Goal: Information Seeking & Learning: Learn about a topic

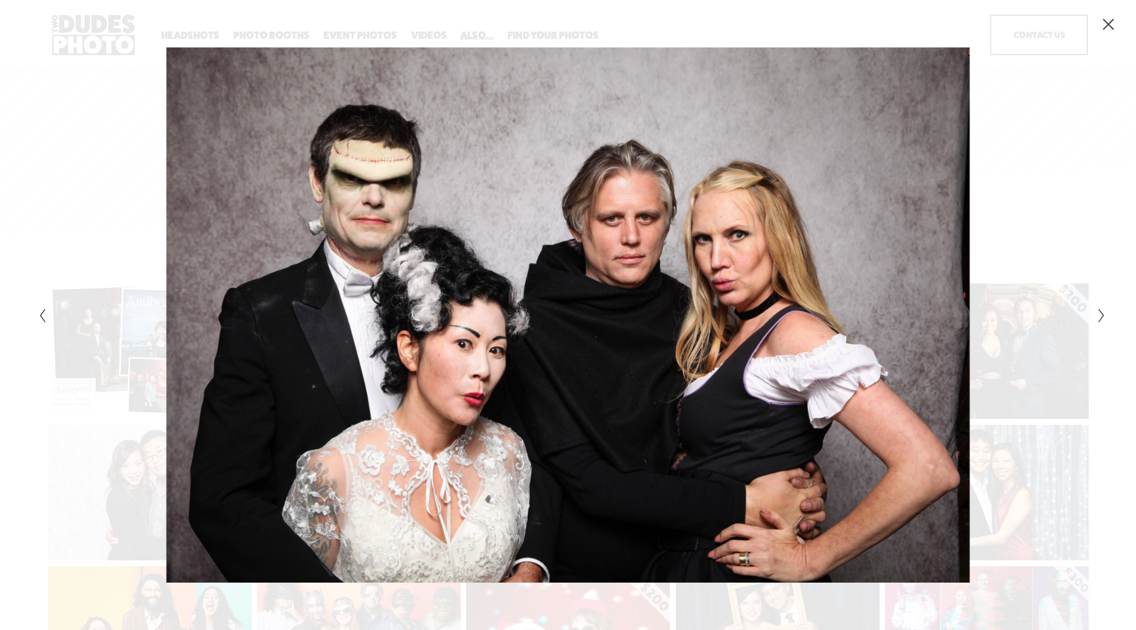
click at [1002, 156] on div "Gallery" at bounding box center [835, 314] width 534 height 535
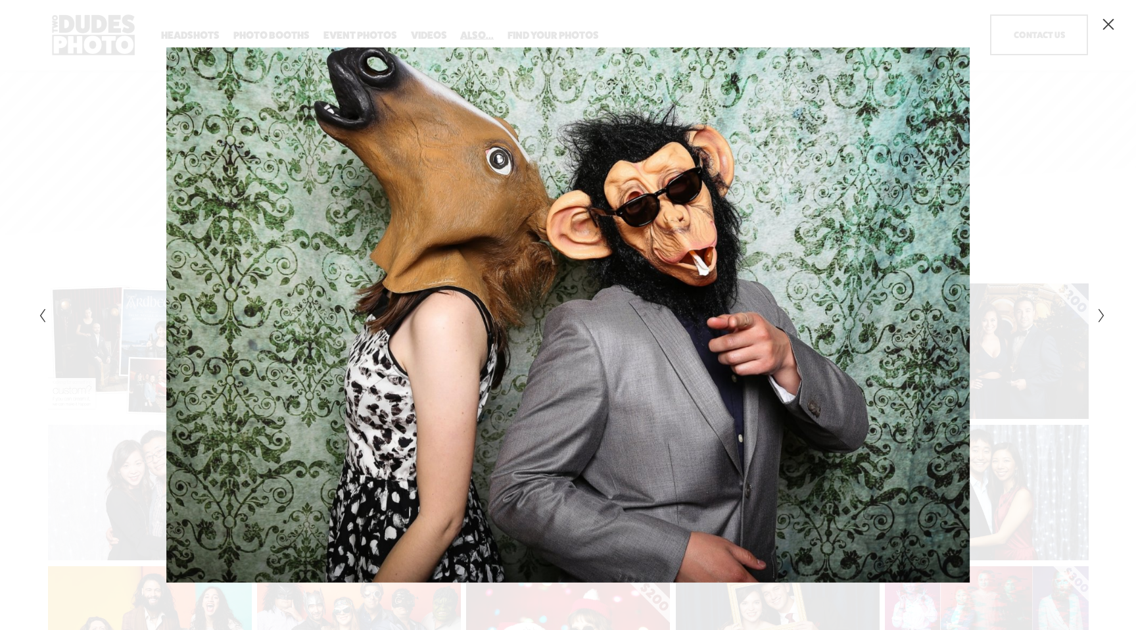
click at [1105, 33] on div "Gallery" at bounding box center [568, 315] width 1136 height 630
click at [1107, 30] on icon "Close" at bounding box center [1107, 24] width 13 height 13
